Goal: Information Seeking & Learning: Compare options

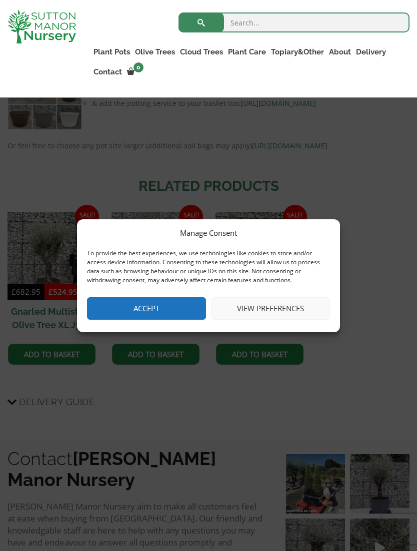
scroll to position [632, 0]
click at [168, 314] on button "Accept" at bounding box center [146, 308] width 119 height 22
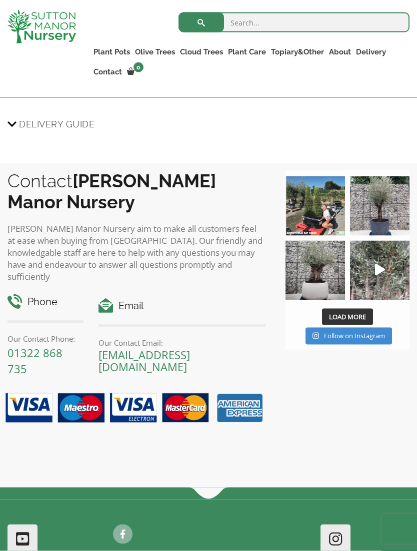
scroll to position [910, 0]
click at [315, 300] on img at bounding box center [314, 269] width 59 height 59
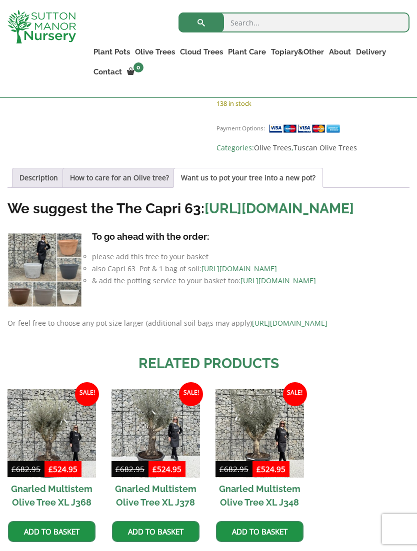
scroll to position [454, 0]
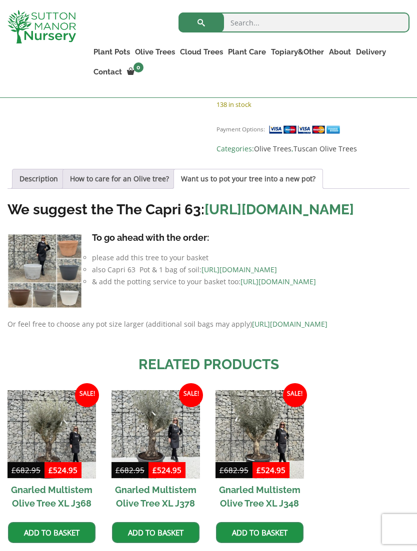
click at [28, 300] on img at bounding box center [44, 271] width 74 height 74
click at [36, 300] on img at bounding box center [44, 271] width 74 height 74
click at [204, 218] on link "https://www.suttonmanornursery.co.uk/to-view-all-colours-of-the-capri-63-pots/" at bounding box center [278, 209] width 149 height 16
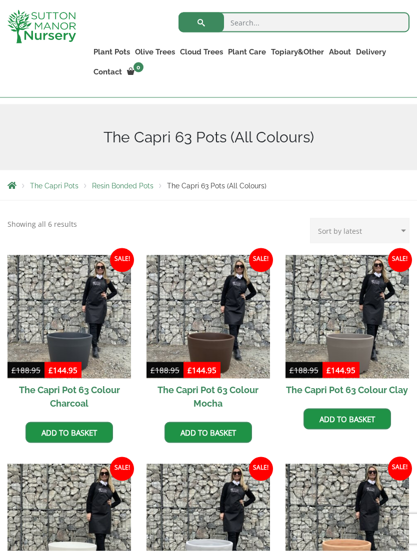
scroll to position [127, 0]
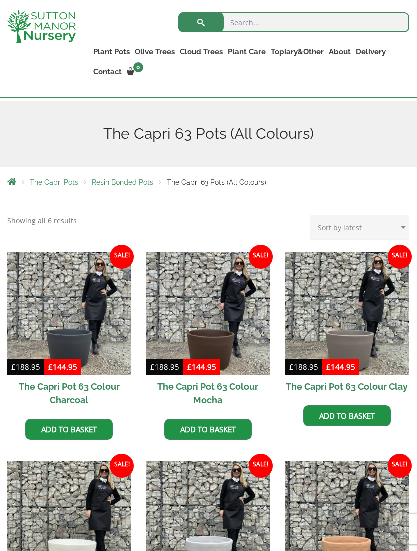
click at [370, 347] on img at bounding box center [346, 313] width 123 height 123
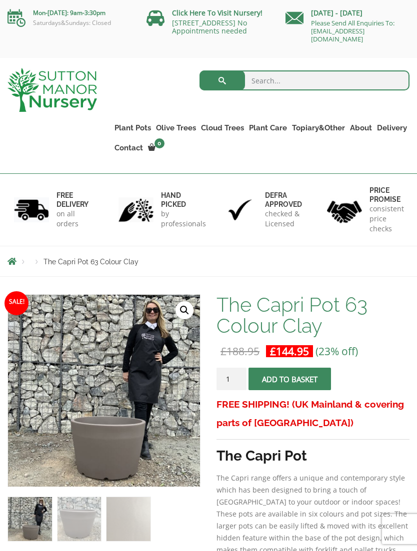
click at [190, 125] on link "Olive Trees" at bounding box center [175, 128] width 45 height 14
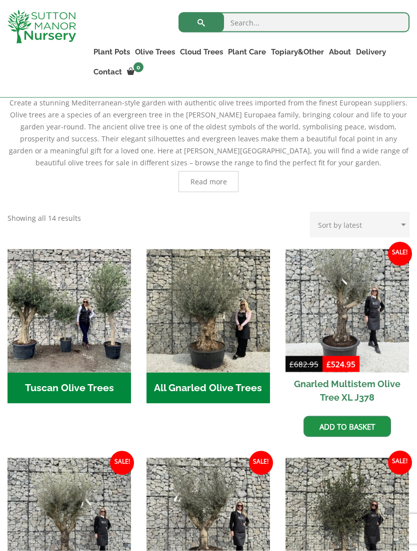
scroll to position [257, 0]
click at [214, 322] on img "Visit product category All Gnarled Olive Trees" at bounding box center [207, 310] width 123 height 123
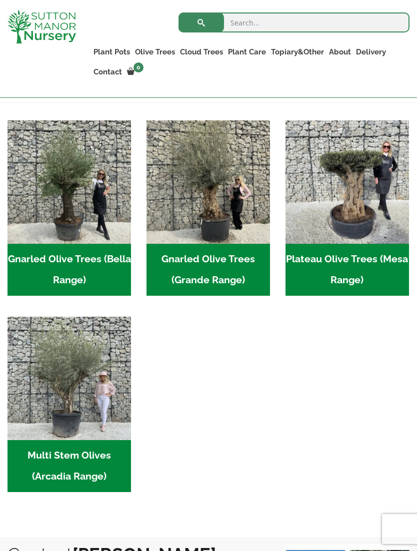
scroll to position [219, 0]
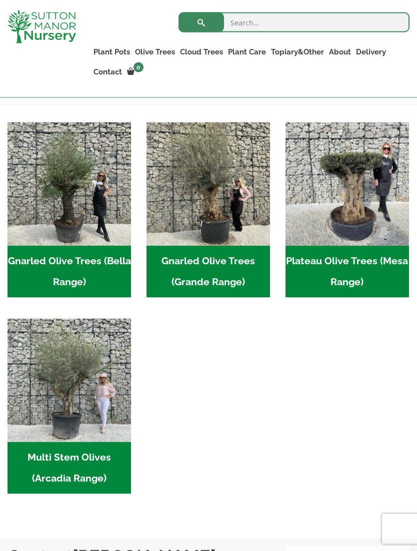
click at [98, 267] on h2 "Gnarled Olive Trees (Bella Range) (105)" at bounding box center [68, 272] width 123 height 52
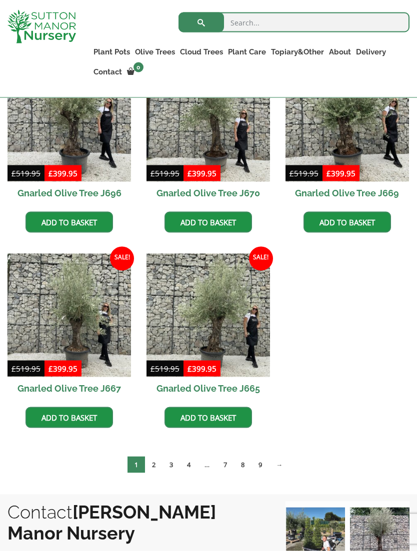
scroll to position [510, 0]
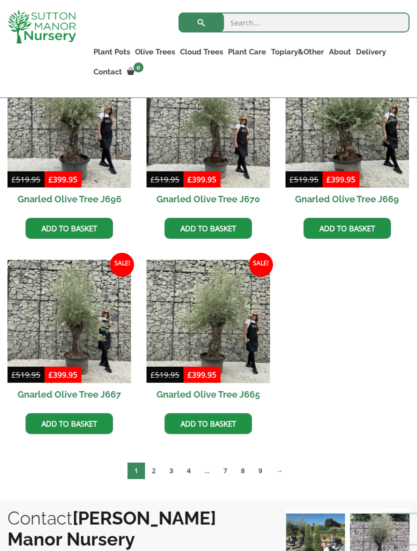
click at [227, 321] on img at bounding box center [207, 321] width 123 height 123
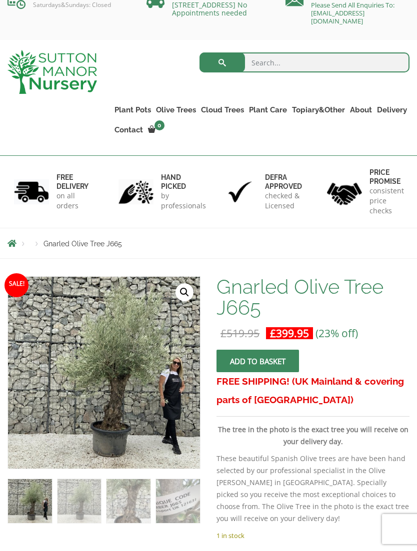
scroll to position [17, 0]
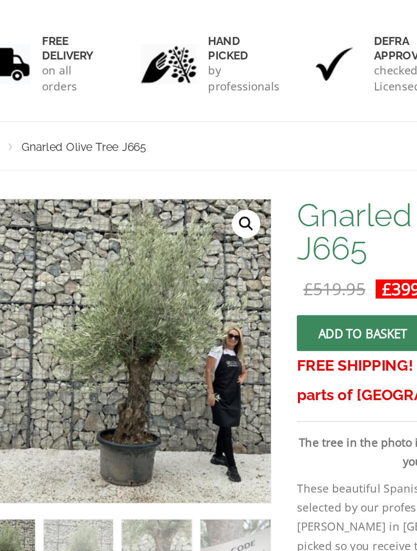
click at [164, 268] on img at bounding box center [258, 509] width 500 height 500
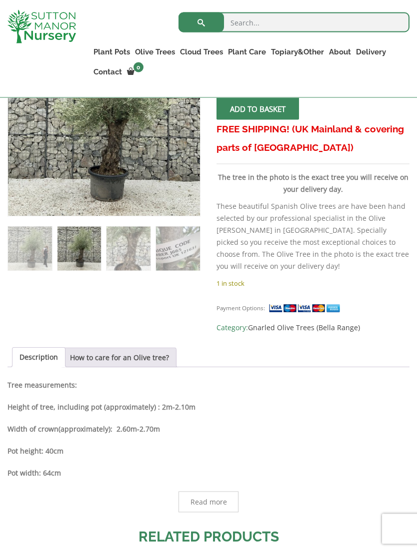
scroll to position [253, 0]
click at [160, 362] on link "How to care for an Olive tree?" at bounding box center [119, 357] width 99 height 19
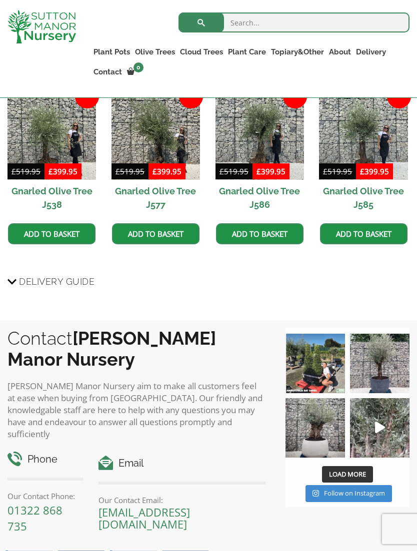
scroll to position [810, 0]
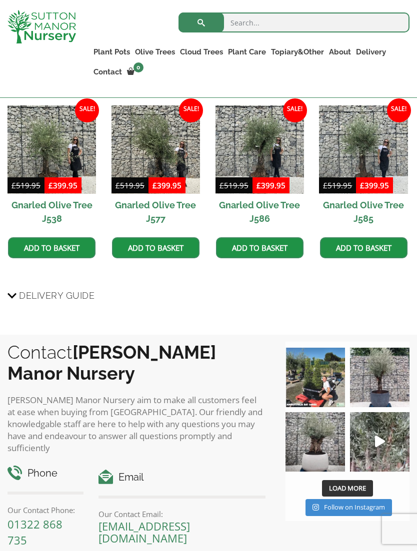
click at [52, 170] on img at bounding box center [51, 149] width 88 height 88
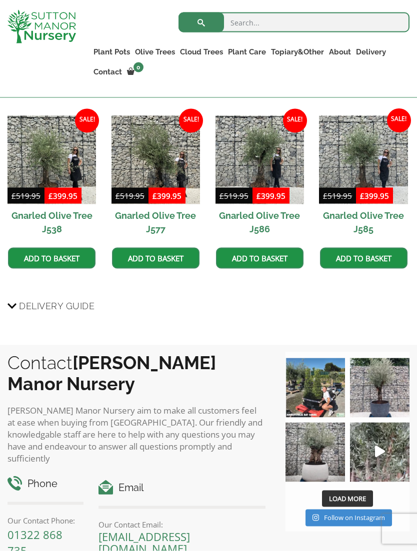
scroll to position [747, 0]
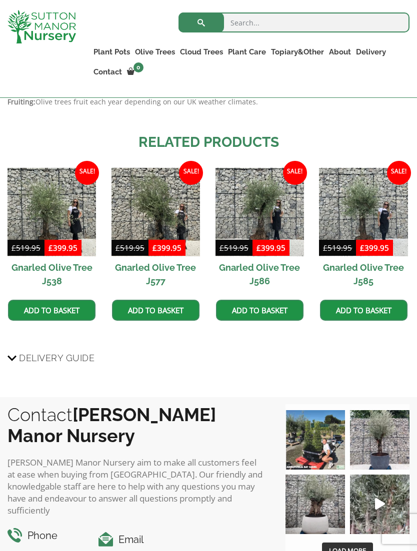
click at [261, 234] on img at bounding box center [259, 212] width 88 height 88
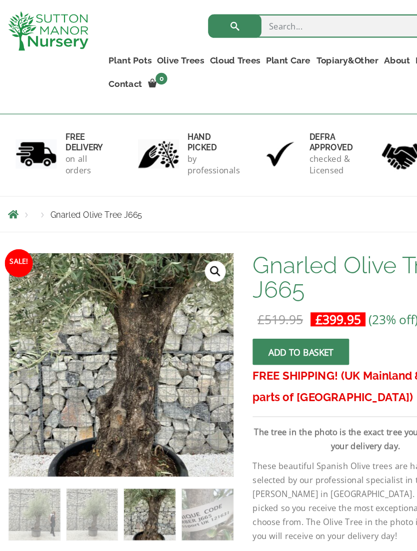
scroll to position [0, 0]
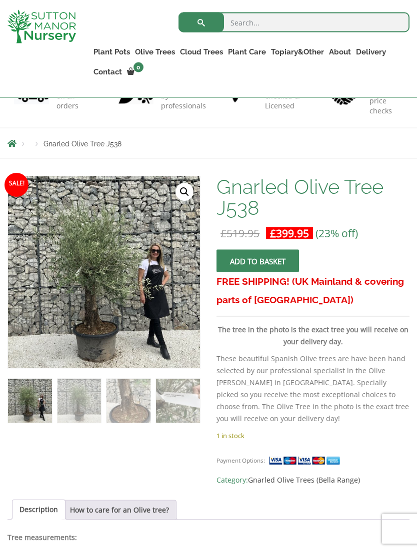
scroll to position [101, 0]
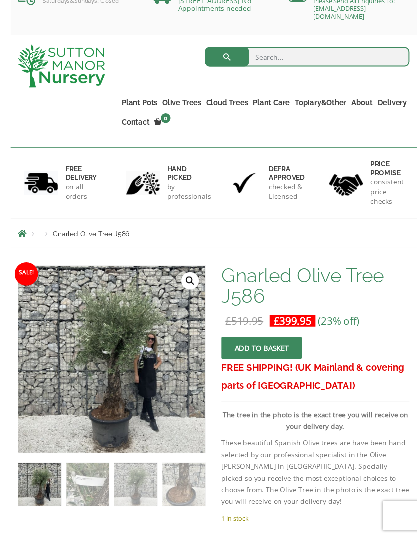
scroll to position [76, 0]
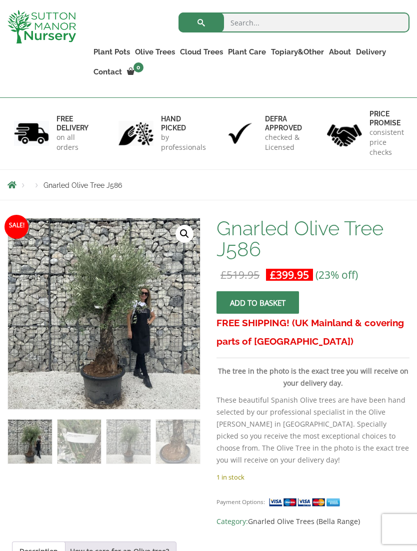
click at [177, 367] on img at bounding box center [258, 468] width 500 height 500
click at [158, 351] on img at bounding box center [258, 468] width 500 height 500
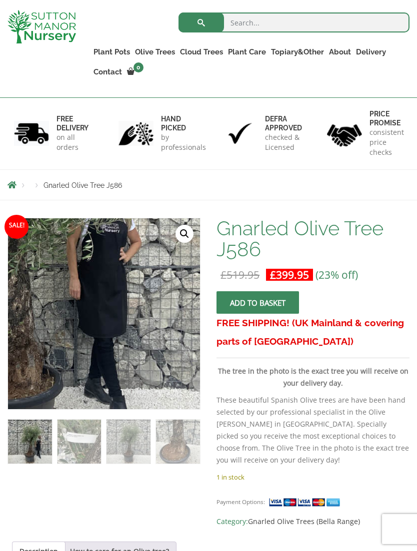
click at [164, 363] on img at bounding box center [8, 236] width 500 height 500
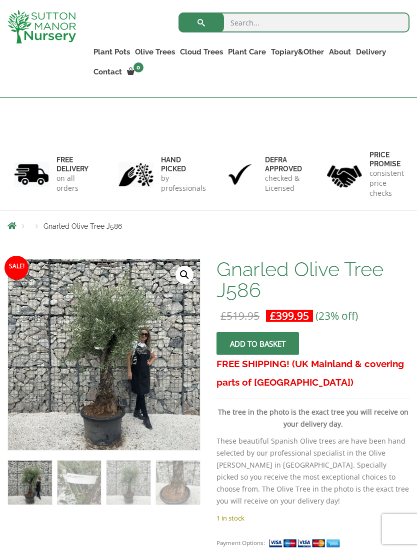
scroll to position [0, 0]
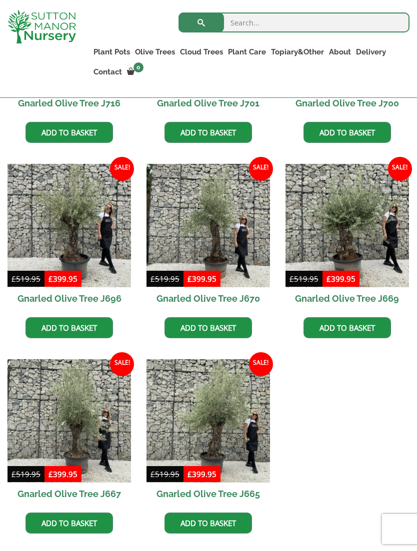
scroll to position [410, 0]
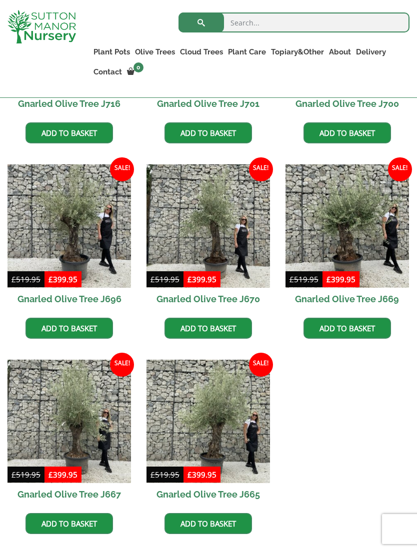
click at [231, 416] on img at bounding box center [207, 421] width 123 height 123
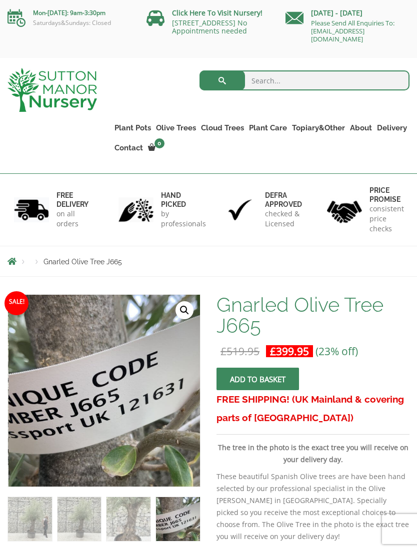
click at [0, 0] on ul "Resin Bonded Pots The Amalfi Pots The Milan Pots The Capri Pots The Brunello Po…" at bounding box center [0, 0] width 0 height 0
click at [0, 0] on link "Glazed Pots" at bounding box center [0, 0] width 0 height 0
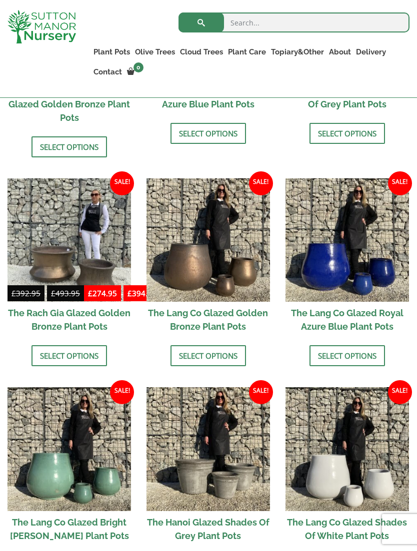
scroll to position [640, 0]
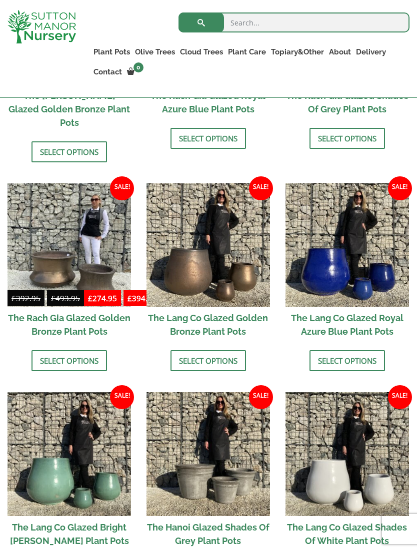
click at [358, 350] on link "Select options" at bounding box center [346, 360] width 75 height 21
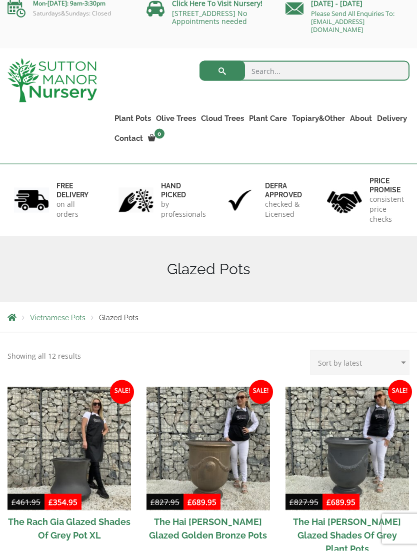
scroll to position [0, 0]
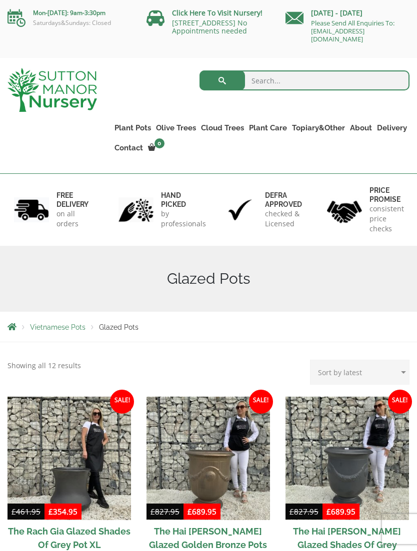
click at [29, 430] on img at bounding box center [68, 458] width 123 height 123
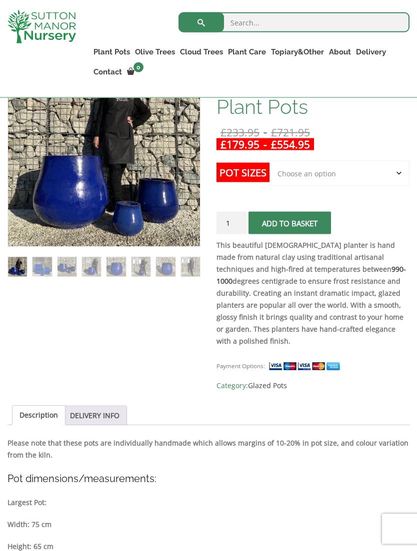
scroll to position [189, 0]
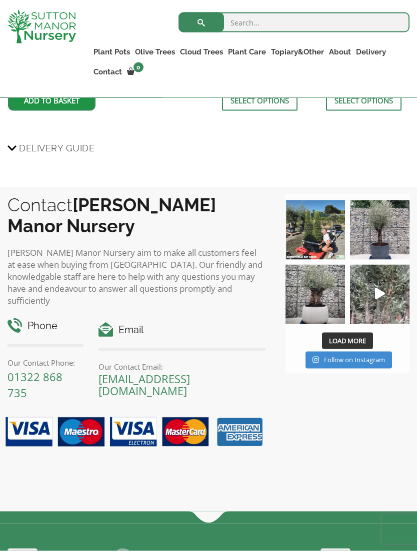
scroll to position [927, 0]
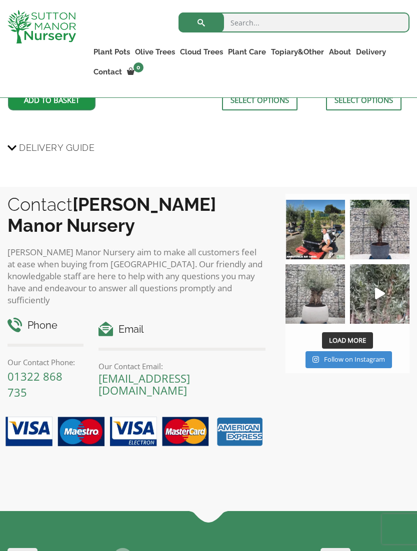
click at [324, 302] on img at bounding box center [314, 293] width 59 height 59
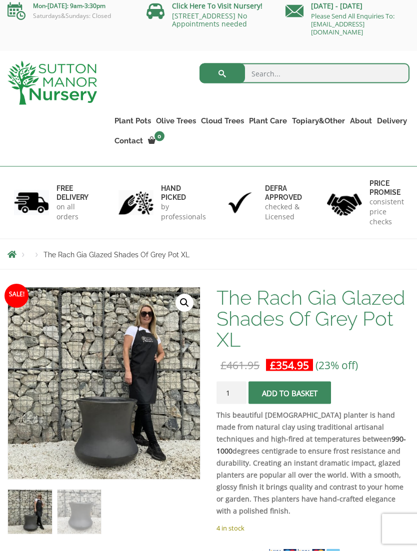
scroll to position [0, 0]
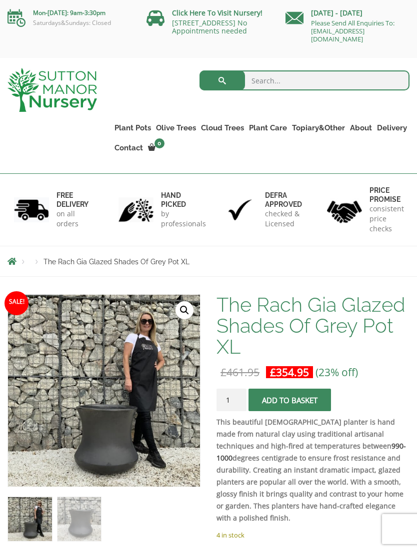
click at [0, 0] on link "Gnarled Olive Trees (Grande Range)" at bounding box center [0, 0] width 0 height 0
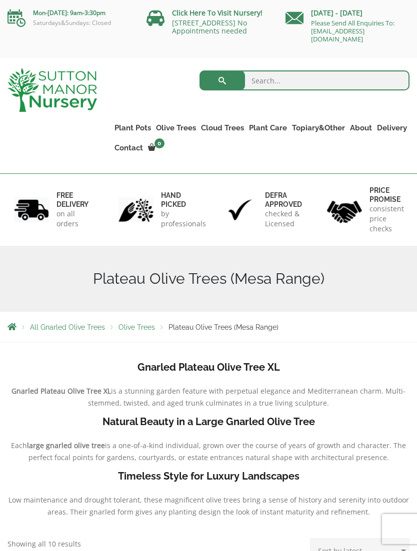
click at [0, 0] on link "Multi Stem Olives (Arcadia Range)" at bounding box center [0, 0] width 0 height 0
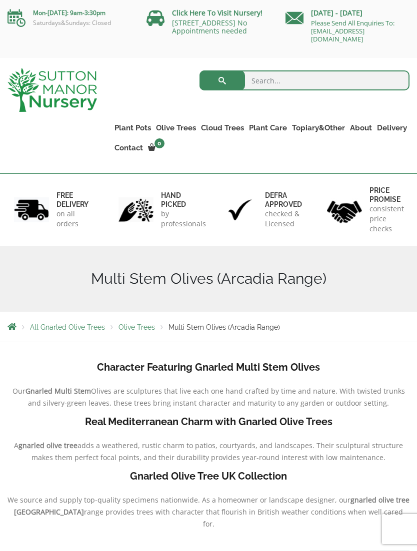
click at [0, 0] on link "Multi Stem Olives (Arcadia Range)" at bounding box center [0, 0] width 0 height 0
